Goal: Find contact information: Find contact information

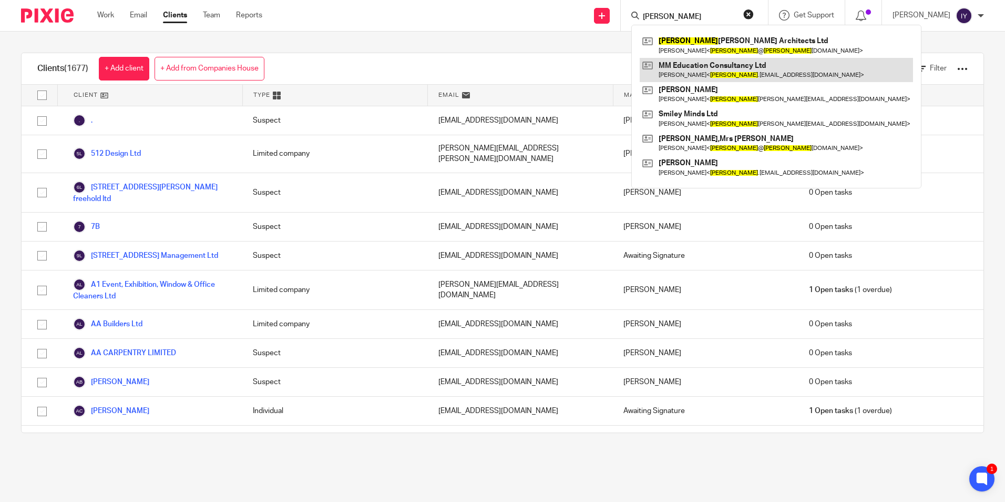
type input "[PERSON_NAME]"
click at [733, 68] on link at bounding box center [776, 70] width 273 height 24
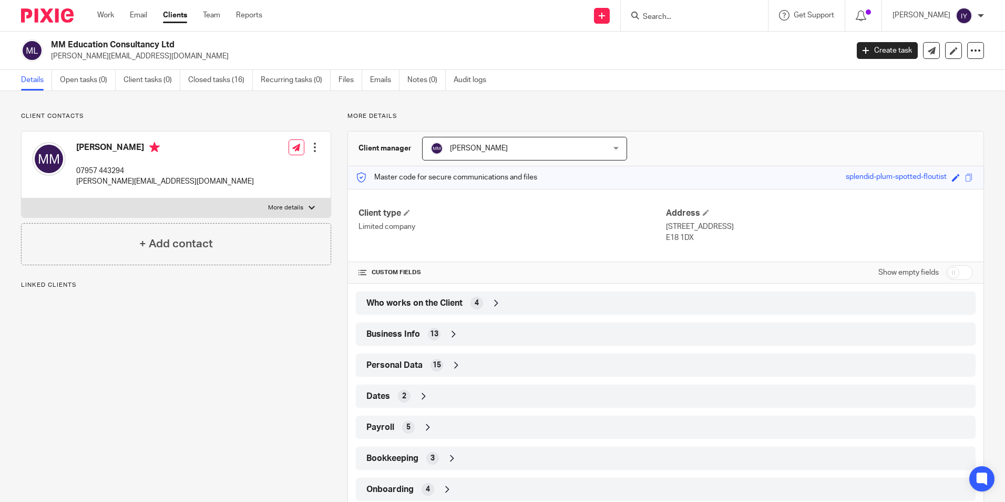
click at [184, 206] on label "More details" at bounding box center [176, 207] width 309 height 19
click at [22, 198] on input "More details" at bounding box center [21, 198] width 1 height 1
checkbox input "true"
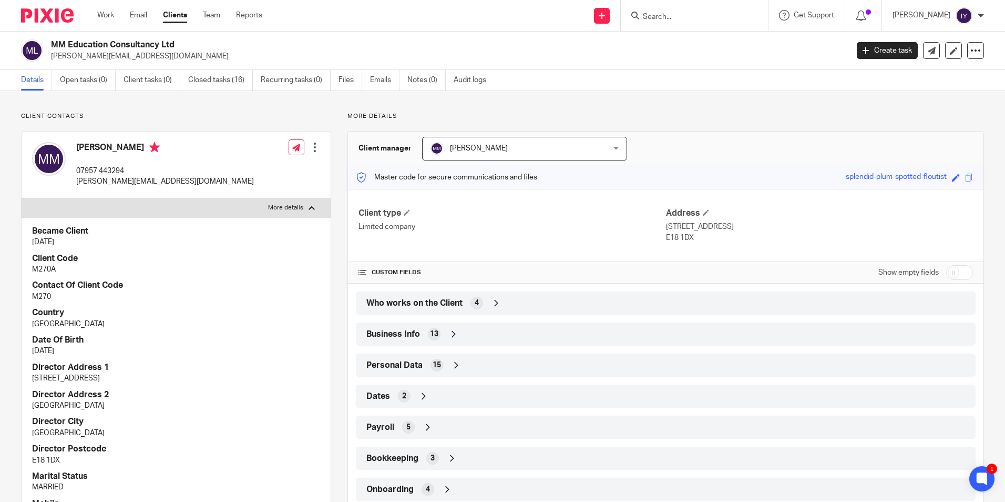
click at [676, 16] on input "Search" at bounding box center [689, 17] width 95 height 9
type input "veggie"
click at [743, 52] on link at bounding box center [729, 45] width 178 height 24
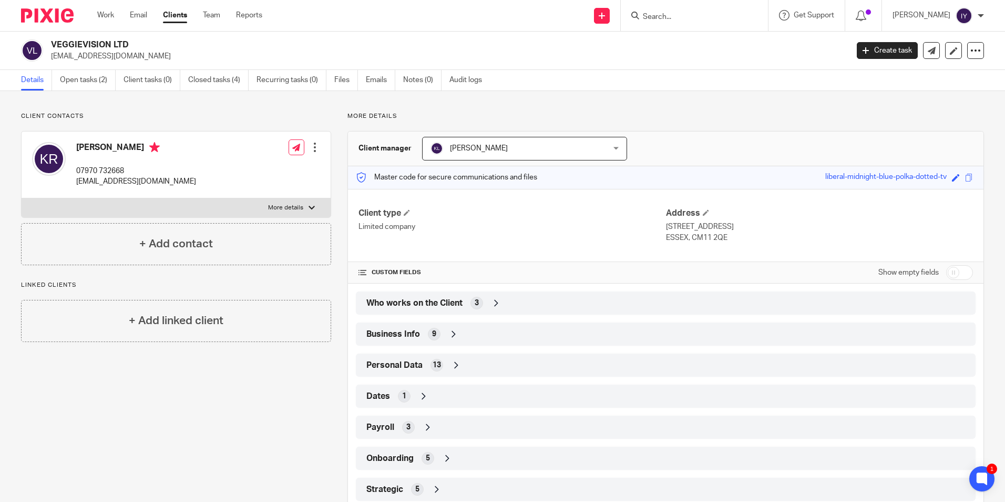
drag, startPoint x: 50, startPoint y: 43, endPoint x: 129, endPoint y: 45, distance: 79.4
click at [129, 45] on div "VEGGIEVISION LTD info@mad-promotions.com" at bounding box center [431, 50] width 820 height 22
copy h2 "VEGGIEVISION LTD"
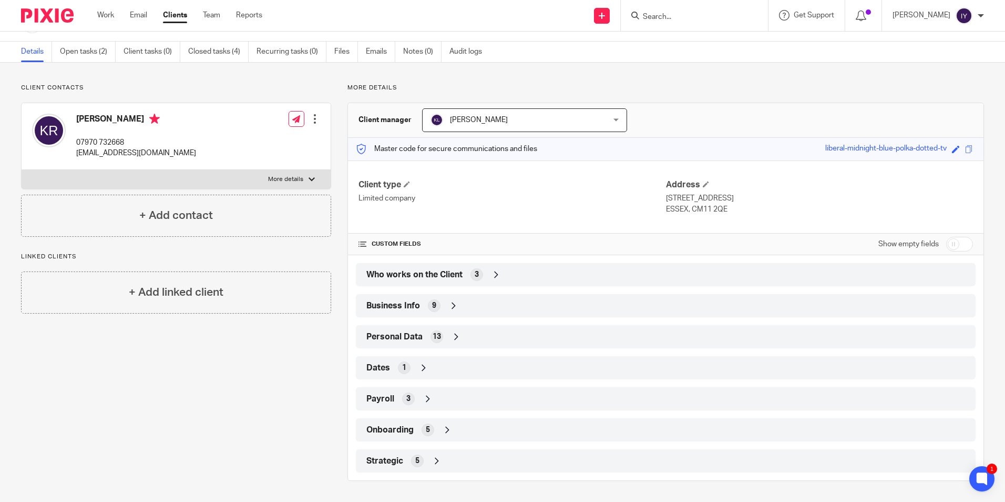
click at [413, 437] on div "Onboarding 5" at bounding box center [666, 430] width 604 height 18
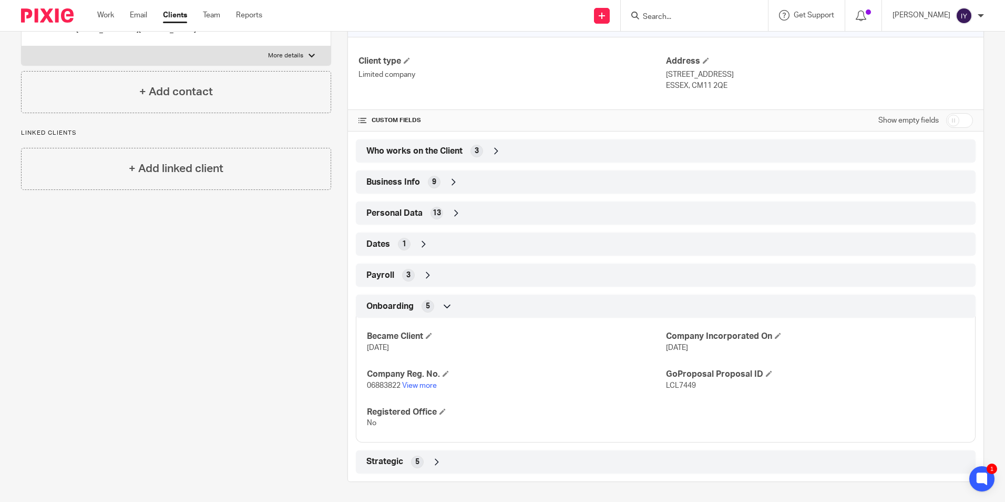
scroll to position [153, 0]
drag, startPoint x: 365, startPoint y: 383, endPoint x: 399, endPoint y: 383, distance: 33.1
click at [399, 383] on span "06883822" at bounding box center [384, 384] width 34 height 7
copy span "06883822"
click at [405, 383] on link "View more" at bounding box center [419, 384] width 35 height 7
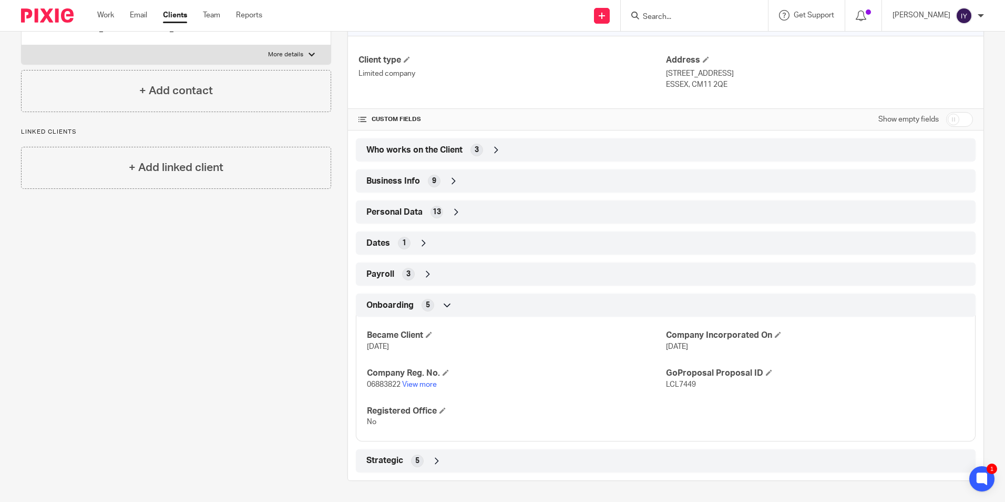
click at [440, 188] on div "Business Info 9" at bounding box center [666, 181] width 604 height 18
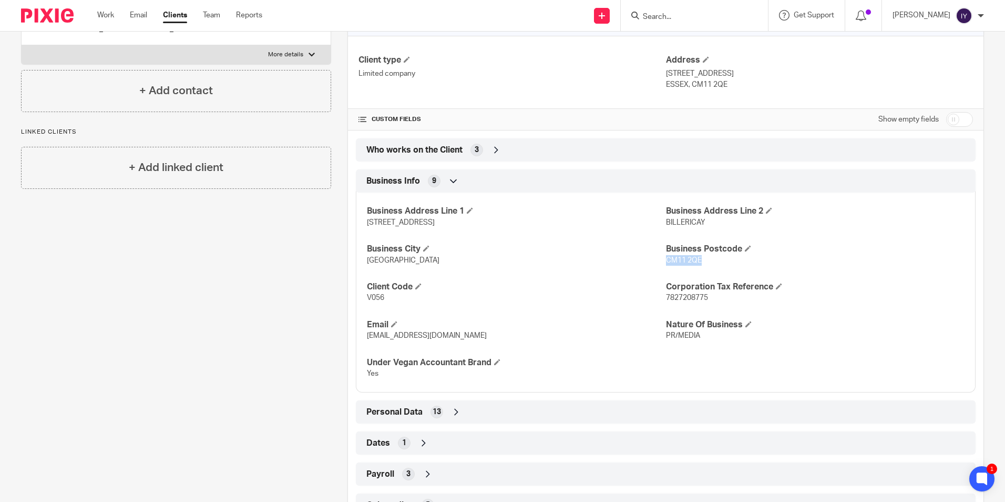
drag, startPoint x: 662, startPoint y: 260, endPoint x: 695, endPoint y: 264, distance: 32.9
click at [695, 264] on p "CM11 2QE" at bounding box center [815, 260] width 299 height 11
copy span "CM11 2QE"
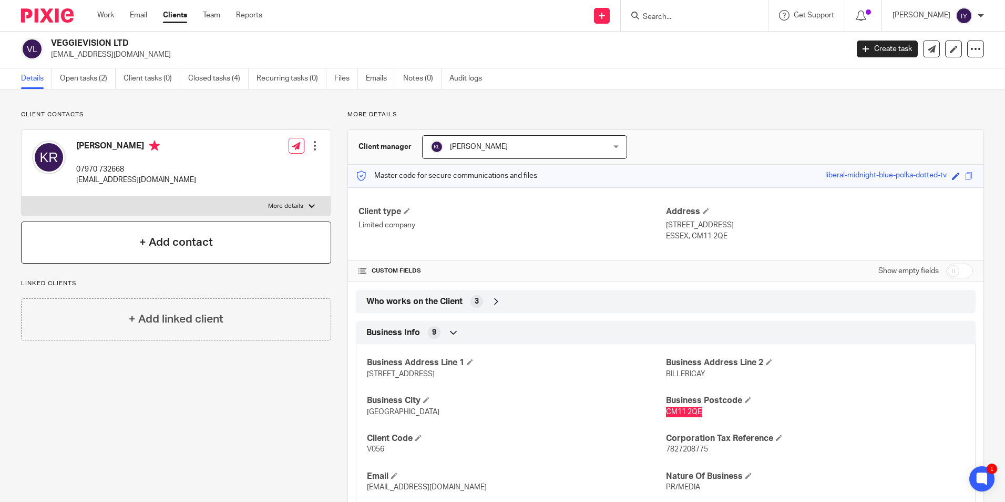
scroll to position [0, 0]
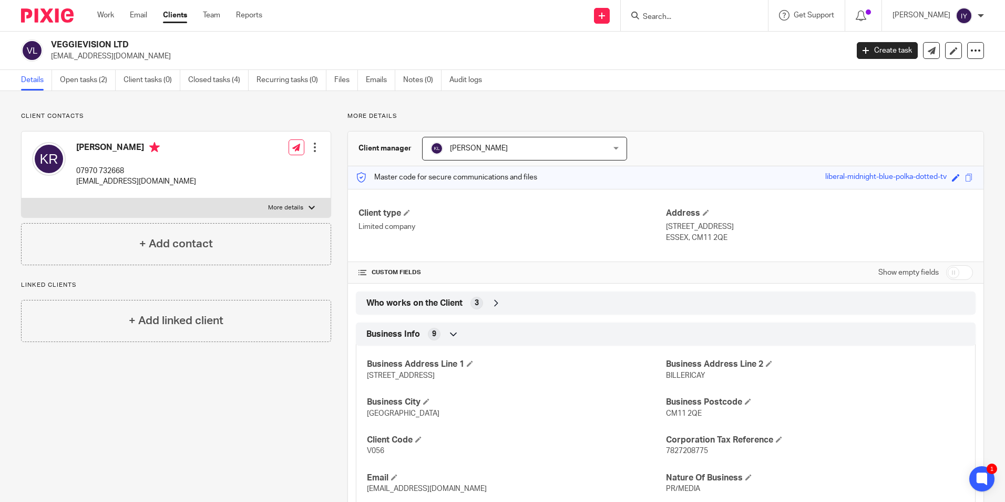
click at [184, 217] on div "Karin Ridgers 07970 732668 info@mad-promotions.com Edit contact Create client f…" at bounding box center [176, 174] width 310 height 87
click at [195, 210] on label "More details" at bounding box center [176, 207] width 309 height 19
click at [22, 198] on input "More details" at bounding box center [21, 198] width 1 height 1
checkbox input "true"
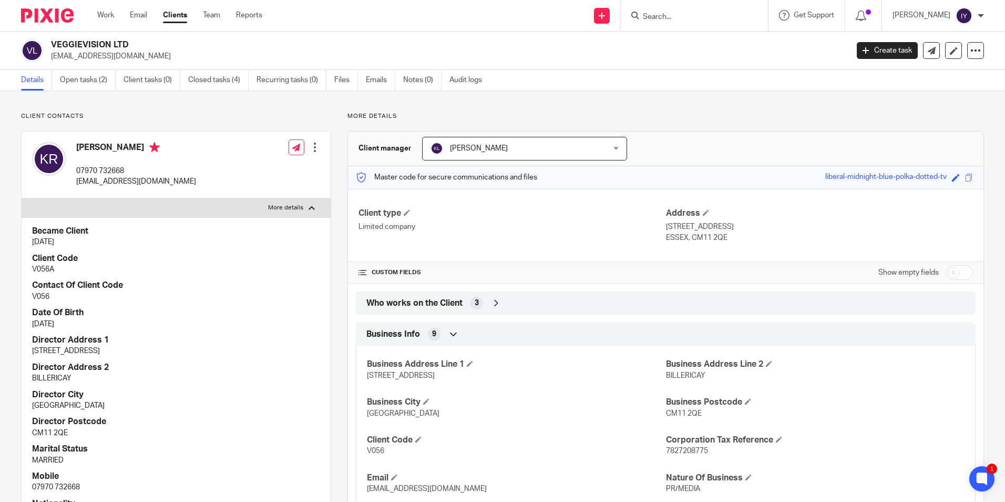
scroll to position [105, 0]
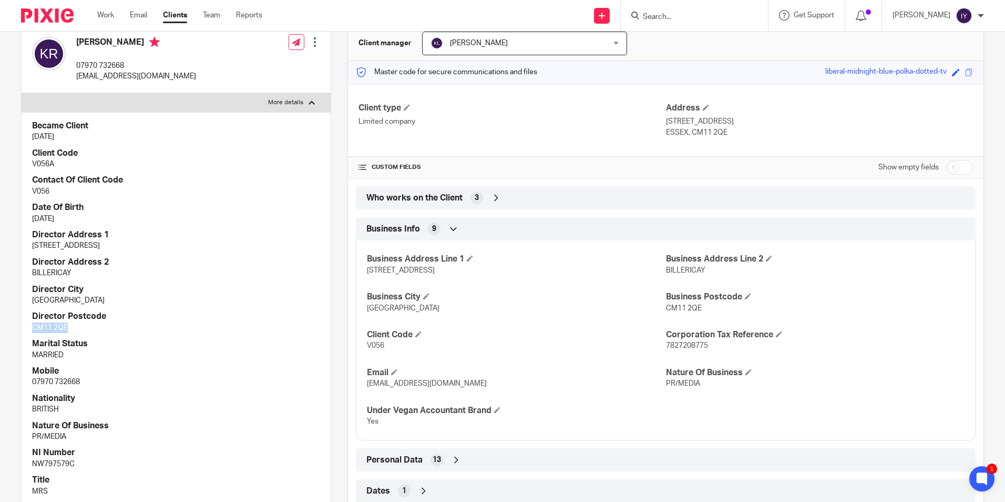
drag, startPoint x: 33, startPoint y: 329, endPoint x: 71, endPoint y: 329, distance: 37.9
click at [71, 329] on p "CM11 2QE" at bounding box center [176, 327] width 288 height 11
copy p "CM11 2QE"
drag, startPoint x: 73, startPoint y: 76, endPoint x: 165, endPoint y: 81, distance: 92.7
click at [165, 81] on div "Karin Ridgers 07970 732668 info@mad-promotions.com" at bounding box center [114, 60] width 164 height 56
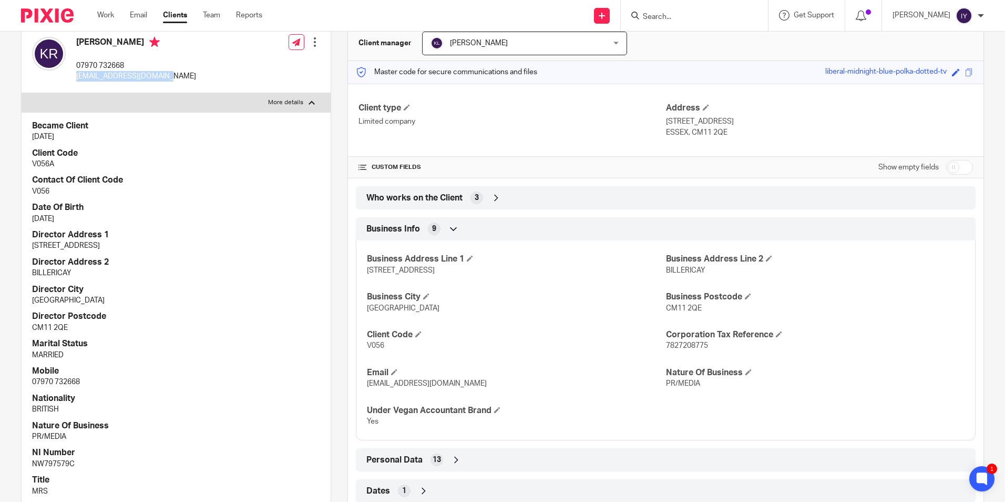
copy p "[EMAIL_ADDRESS][DOMAIN_NAME]"
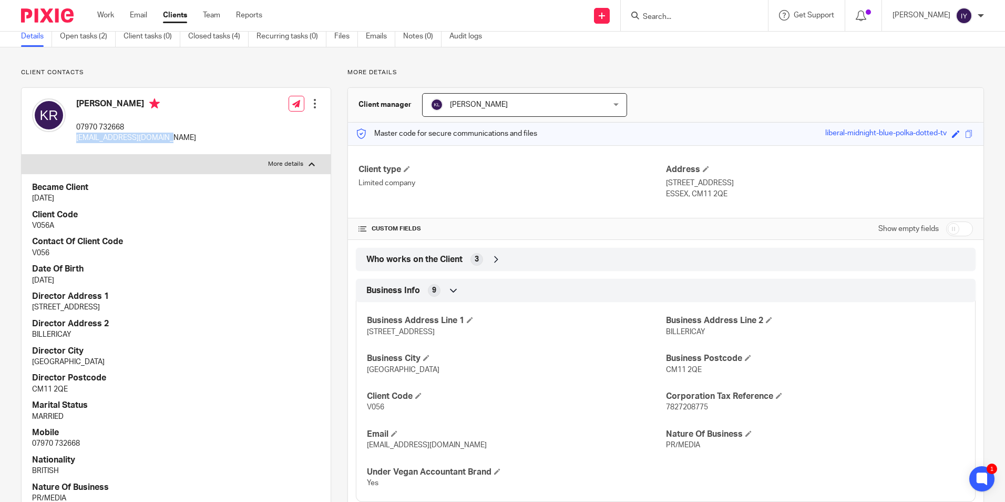
scroll to position [0, 0]
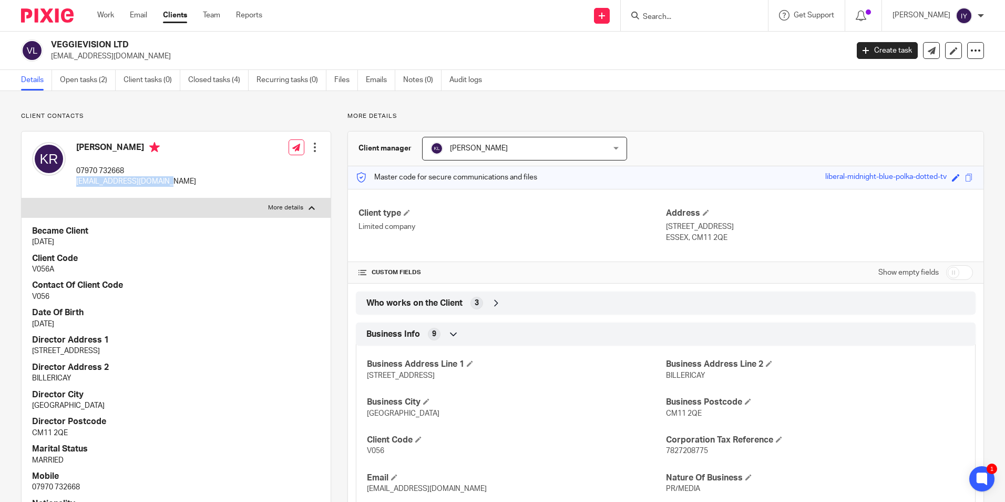
drag, startPoint x: 179, startPoint y: 194, endPoint x: 179, endPoint y: 181, distance: 12.6
click at [179, 194] on div "Karin Ridgers 07970 732668 info@mad-promotions.com Edit contact Create client f…" at bounding box center [176, 164] width 309 height 67
drag, startPoint x: 173, startPoint y: 183, endPoint x: 75, endPoint y: 186, distance: 98.4
click at [75, 186] on div "Karin Ridgers 07970 732668 info@mad-promotions.com Edit contact Create client f…" at bounding box center [176, 164] width 309 height 67
copy p "[EMAIL_ADDRESS][DOMAIN_NAME]"
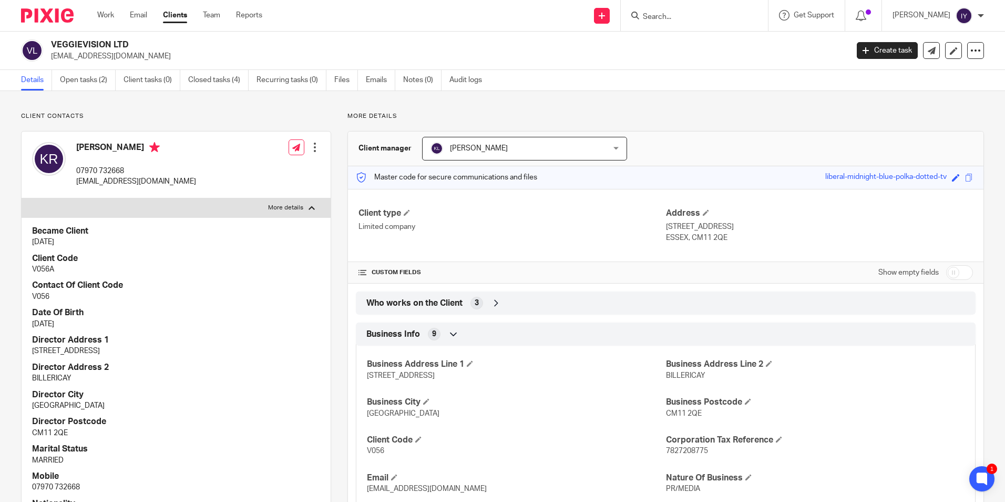
click at [173, 110] on div "Client contacts Karin Ridgers 07970 732668 info@mad-promotions.com Edit contact…" at bounding box center [502, 472] width 1005 height 763
drag, startPoint x: 77, startPoint y: 183, endPoint x: 168, endPoint y: 188, distance: 91.6
click at [168, 188] on div "Karin Ridgers 07970 732668 info@mad-promotions.com Edit contact Create client f…" at bounding box center [176, 164] width 309 height 67
copy p "[EMAIL_ADDRESS][DOMAIN_NAME]"
click at [168, 115] on p "Client contacts" at bounding box center [176, 116] width 310 height 8
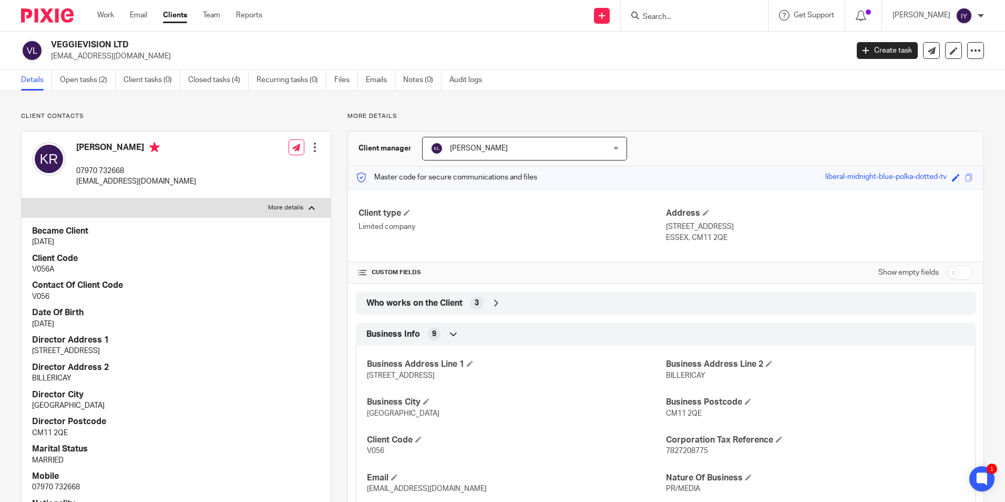
click at [701, 20] on input "Search" at bounding box center [689, 17] width 95 height 9
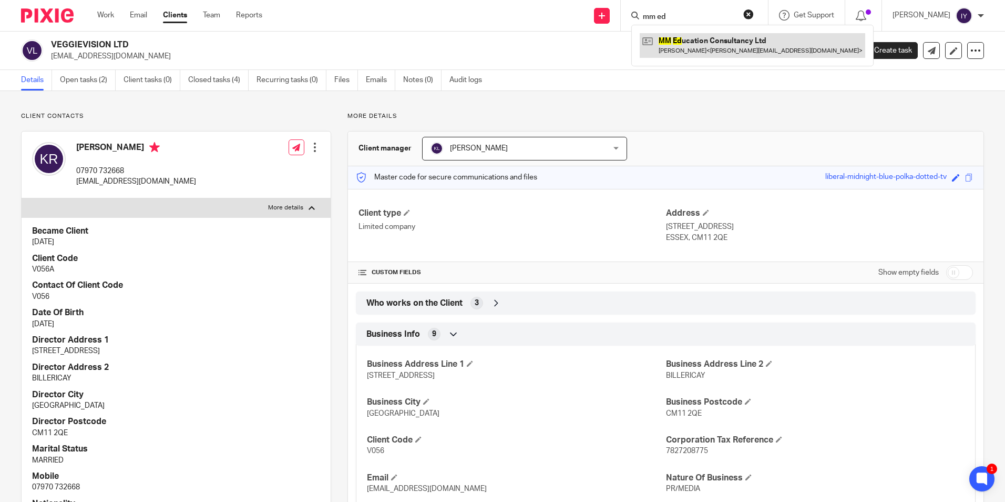
type input "mm ed"
click at [730, 44] on link at bounding box center [753, 45] width 226 height 24
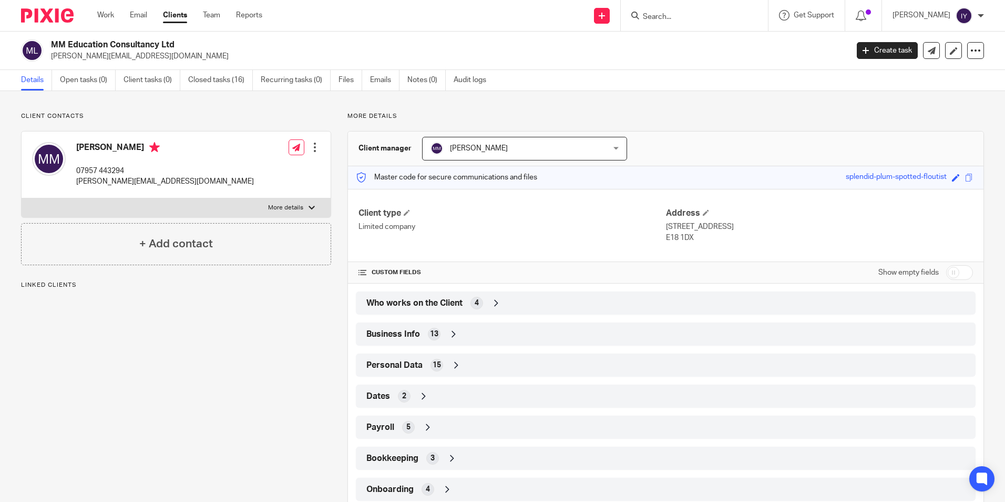
drag, startPoint x: 53, startPoint y: 55, endPoint x: 186, endPoint y: 55, distance: 133.5
click at [186, 55] on p "[PERSON_NAME][EMAIL_ADDRESS][DOMAIN_NAME]" at bounding box center [446, 56] width 790 height 11
copy p "[PERSON_NAME][EMAIL_ADDRESS][DOMAIN_NAME]"
